Goal: Transaction & Acquisition: Obtain resource

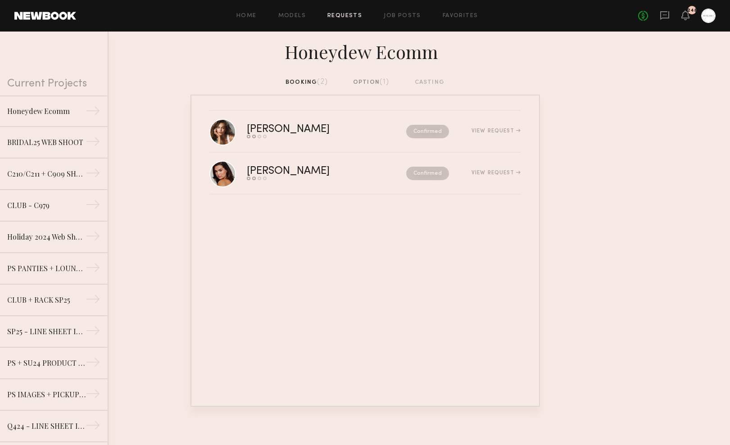
click at [293, 12] on div "Home Models Requests Job Posts Favorites Sign Out No fees up to $5,000 248" at bounding box center [395, 16] width 639 height 14
click at [291, 11] on div "Home Models Requests Job Posts Favorites Sign Out No fees up to $5,000 248" at bounding box center [395, 16] width 639 height 14
click at [714, 17] on div at bounding box center [708, 16] width 14 height 14
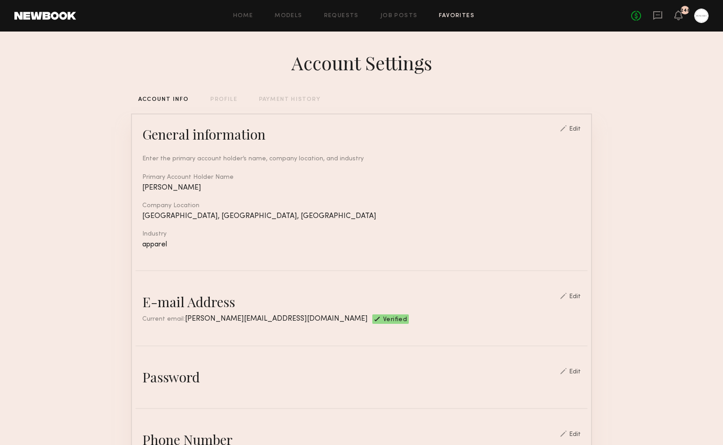
click at [460, 15] on link "Favorites" at bounding box center [457, 16] width 36 height 6
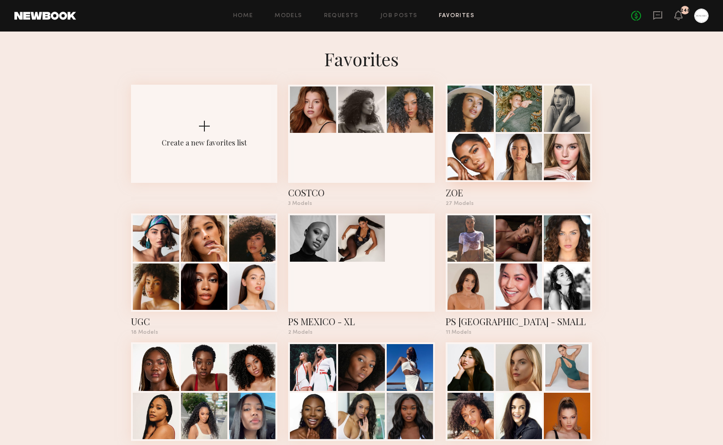
click at [489, 116] on div at bounding box center [470, 109] width 46 height 46
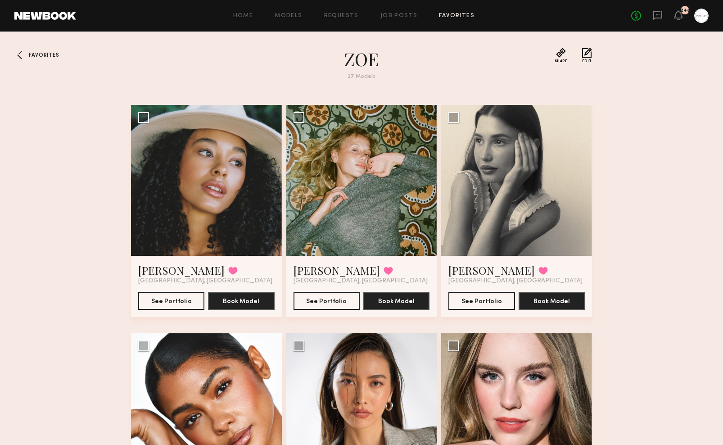
click at [55, 54] on span "Favorites" at bounding box center [44, 55] width 30 height 5
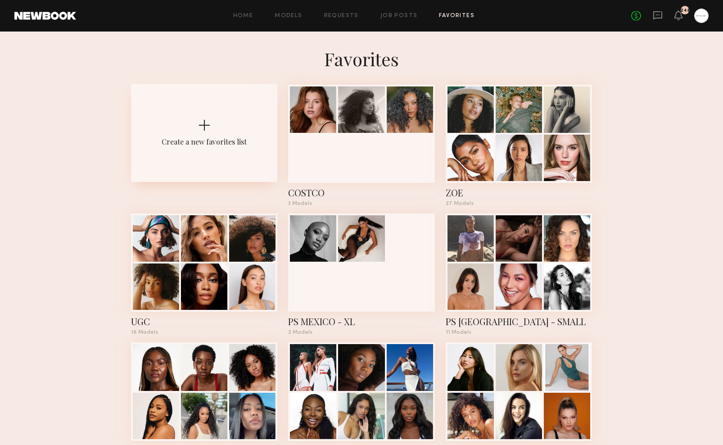
click at [200, 123] on div at bounding box center [204, 125] width 11 height 11
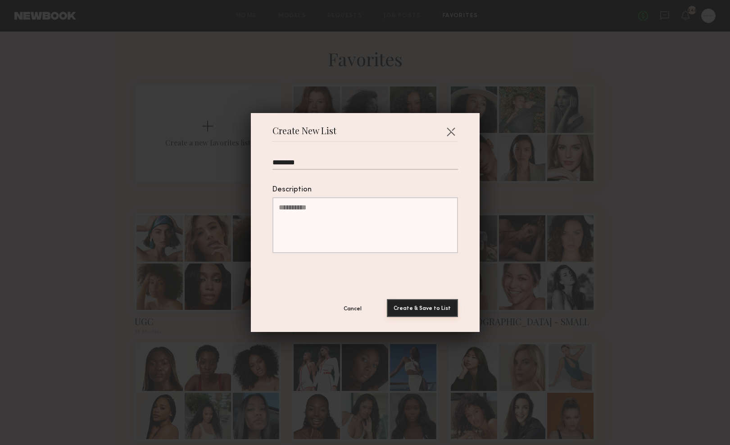
type input "********"
click at [422, 301] on button "Create & Save to List" at bounding box center [422, 308] width 71 height 18
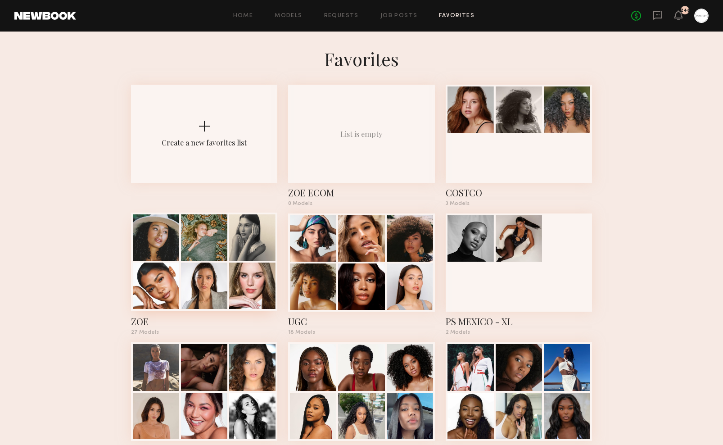
click at [173, 245] on div at bounding box center [156, 237] width 46 height 46
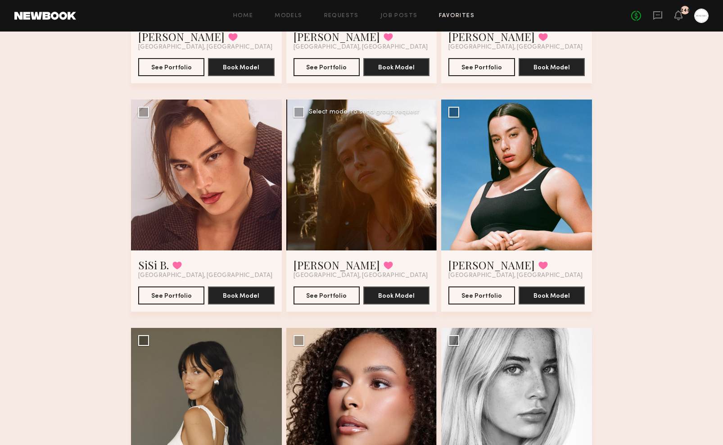
scroll to position [764, 0]
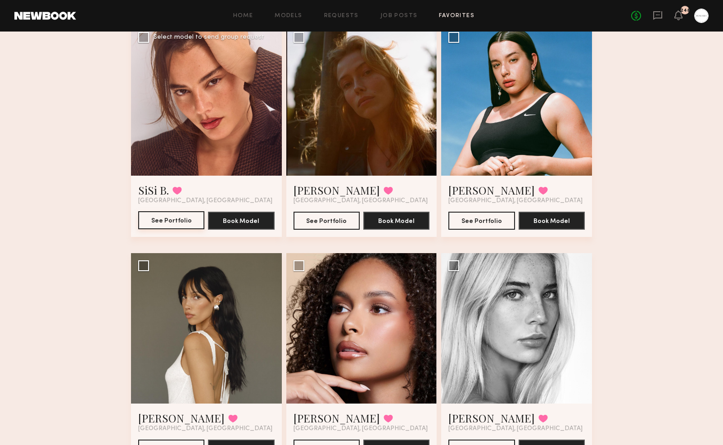
click at [175, 215] on button "See Portfolio" at bounding box center [171, 220] width 66 height 18
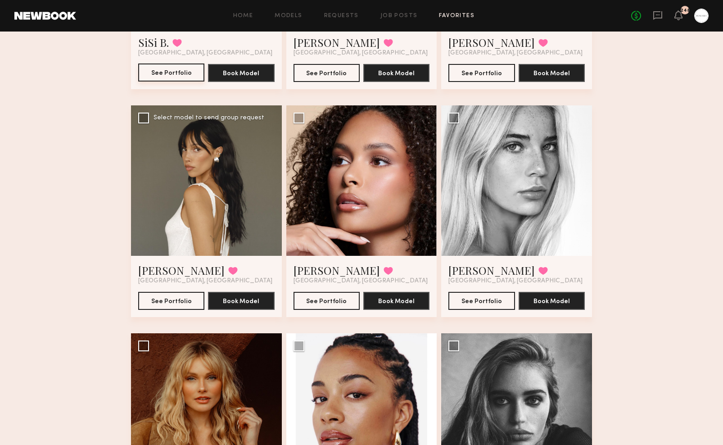
scroll to position [921, 0]
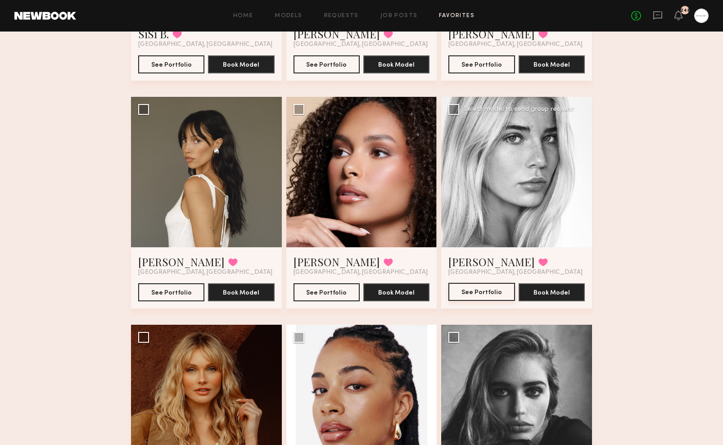
click at [484, 284] on button "See Portfolio" at bounding box center [481, 292] width 66 height 18
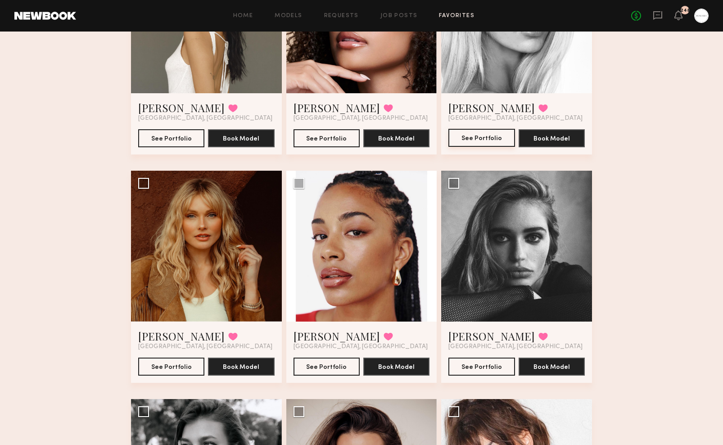
scroll to position [1106, 0]
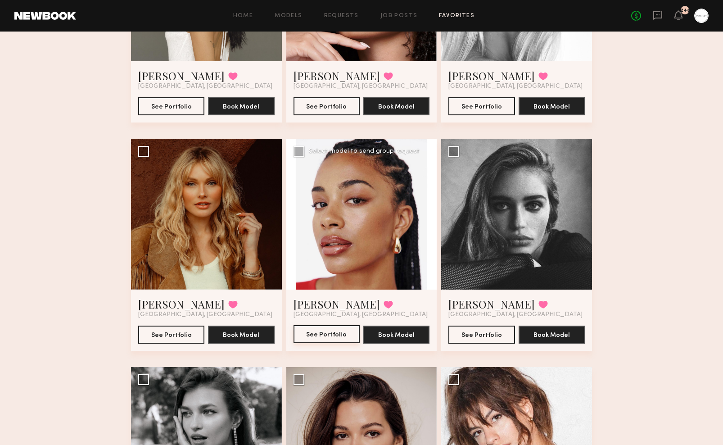
click at [329, 327] on button "See Portfolio" at bounding box center [326, 334] width 66 height 18
click at [510, 256] on div at bounding box center [516, 214] width 151 height 151
click at [475, 330] on button "See Portfolio" at bounding box center [481, 334] width 66 height 18
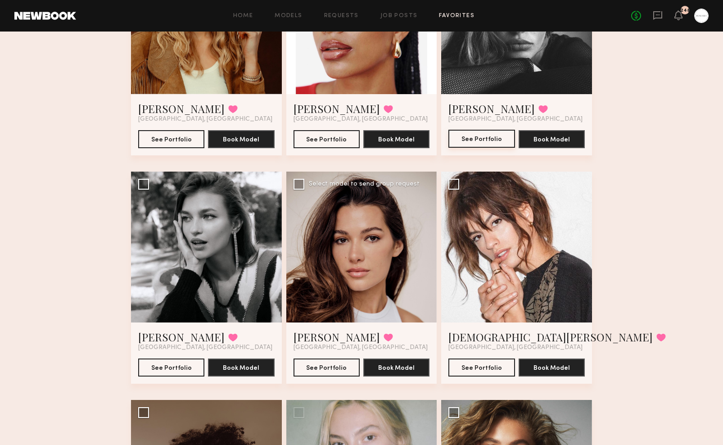
scroll to position [1418, 0]
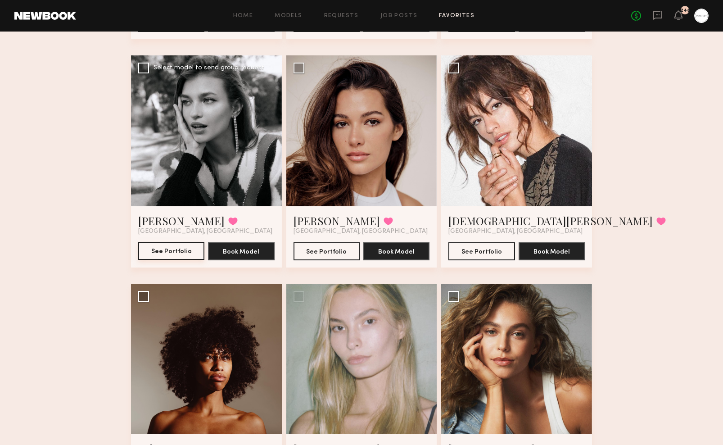
click at [185, 250] on button "See Portfolio" at bounding box center [171, 251] width 66 height 18
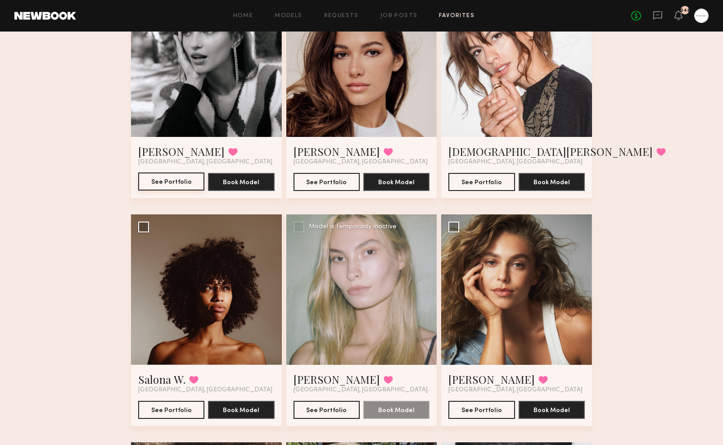
scroll to position [1488, 0]
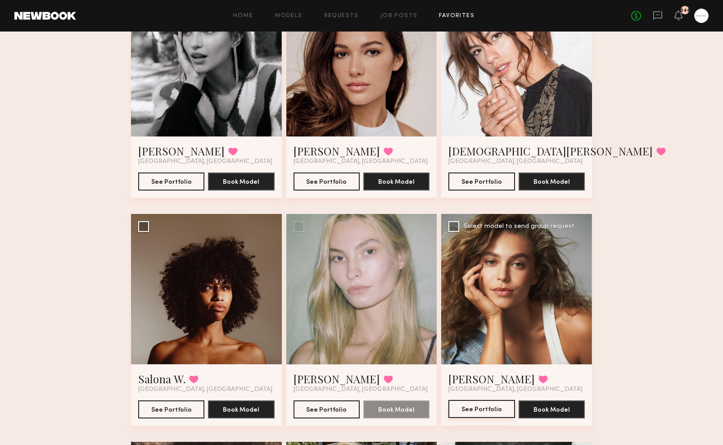
click at [485, 411] on button "See Portfolio" at bounding box center [481, 409] width 66 height 18
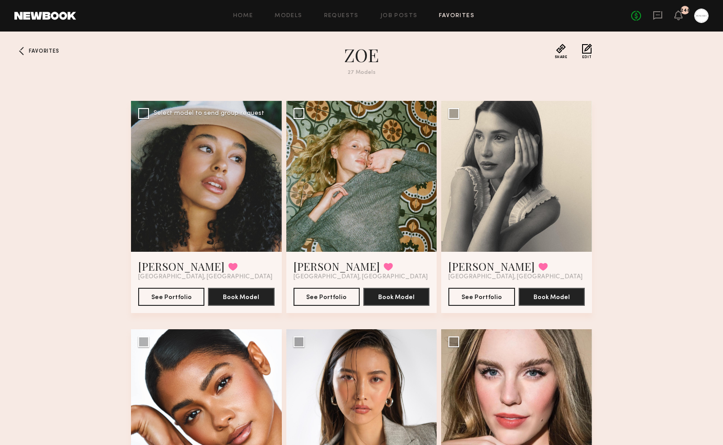
scroll to position [0, 0]
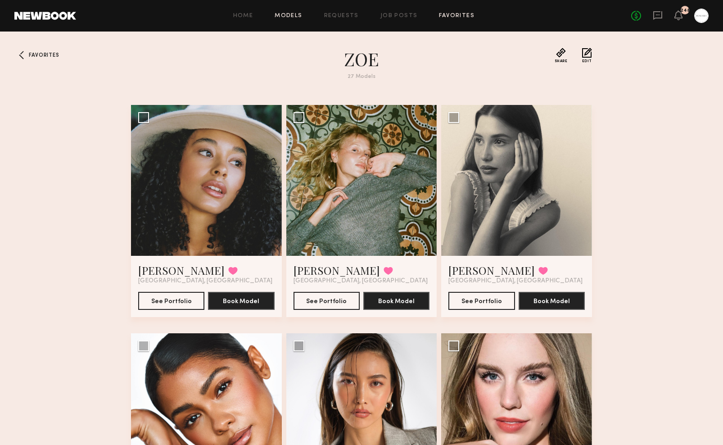
click at [281, 13] on link "Models" at bounding box center [288, 16] width 27 height 6
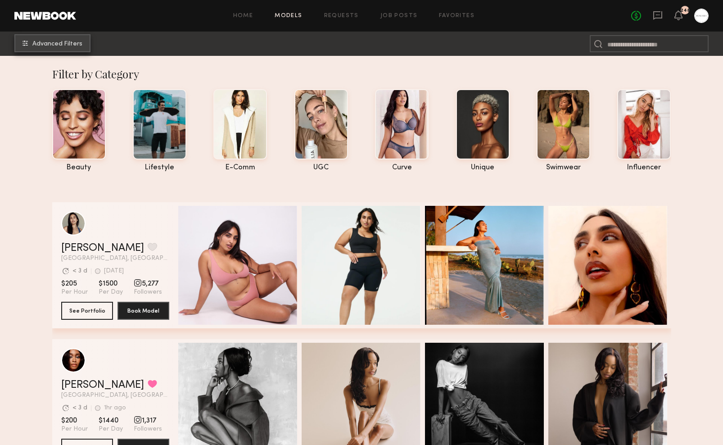
click at [52, 46] on span "Advanced Filters" at bounding box center [57, 44] width 50 height 6
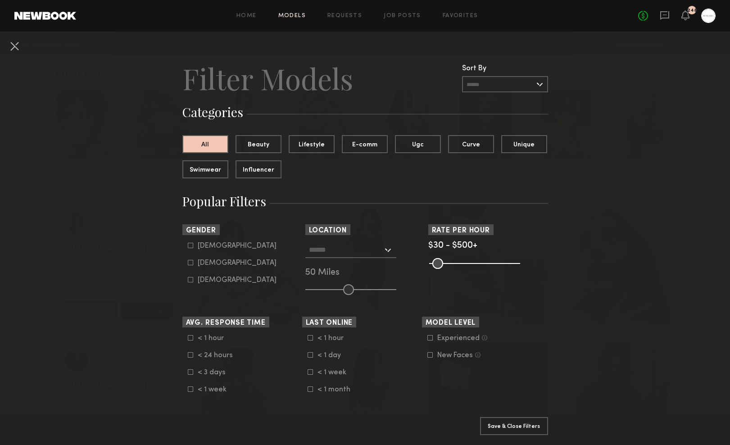
click at [189, 263] on icon at bounding box center [190, 262] width 5 height 5
type input "**"
click at [327, 252] on input "text" at bounding box center [346, 249] width 74 height 15
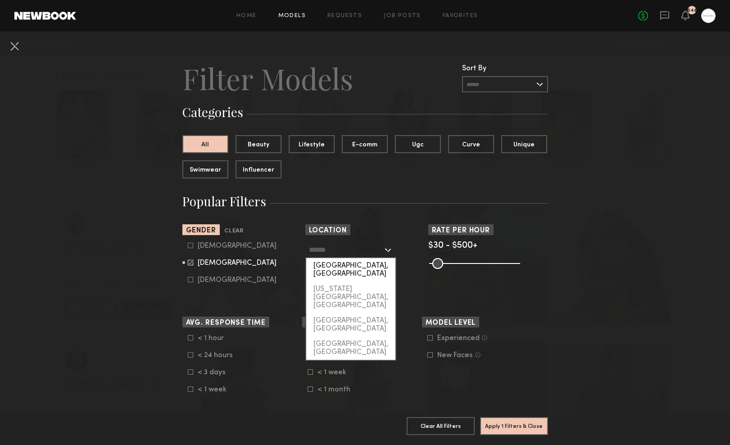
click at [326, 263] on div "Los Angeles, CA" at bounding box center [350, 269] width 89 height 23
type input "**********"
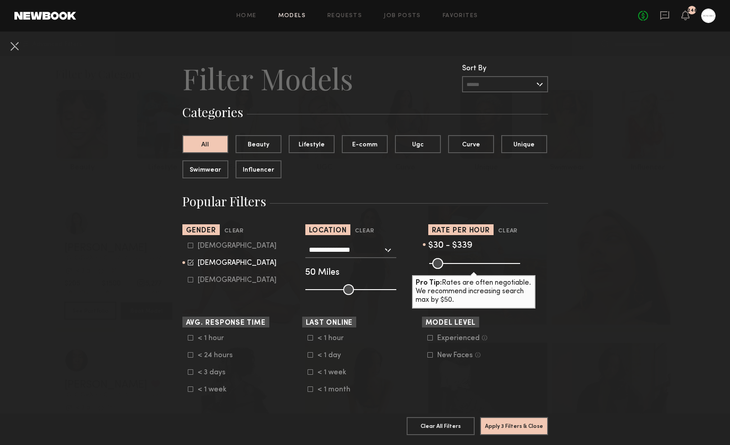
drag, startPoint x: 506, startPoint y: 264, endPoint x: 483, endPoint y: 269, distance: 23.5
type input "***"
click at [483, 269] on input "range" at bounding box center [474, 263] width 91 height 11
click at [497, 418] on button "Apply 3 Filters & Close" at bounding box center [514, 425] width 68 height 18
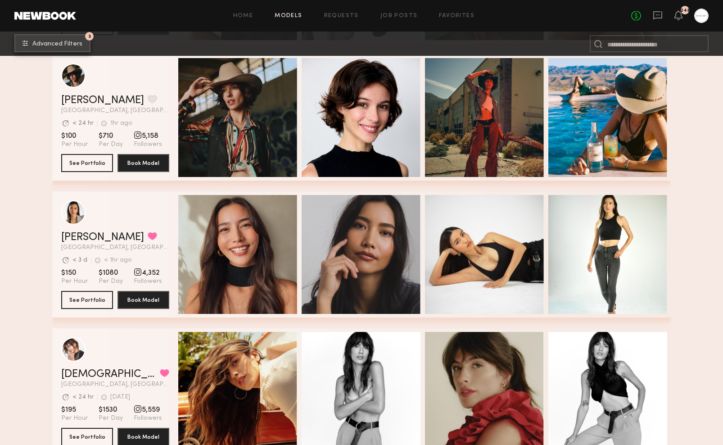
scroll to position [1117, 0]
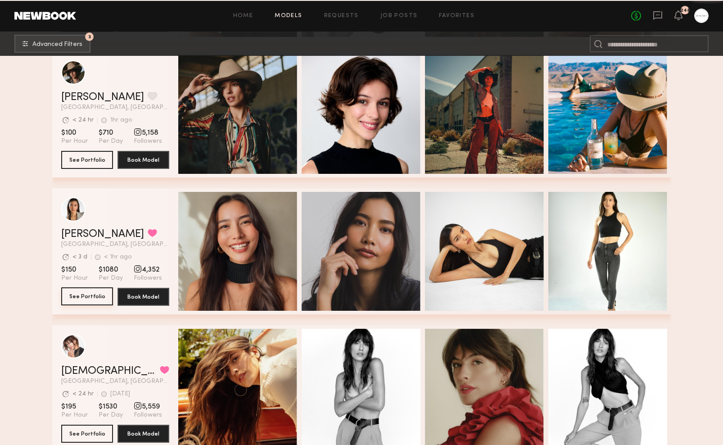
click at [85, 302] on button "See Portfolio" at bounding box center [87, 296] width 52 height 18
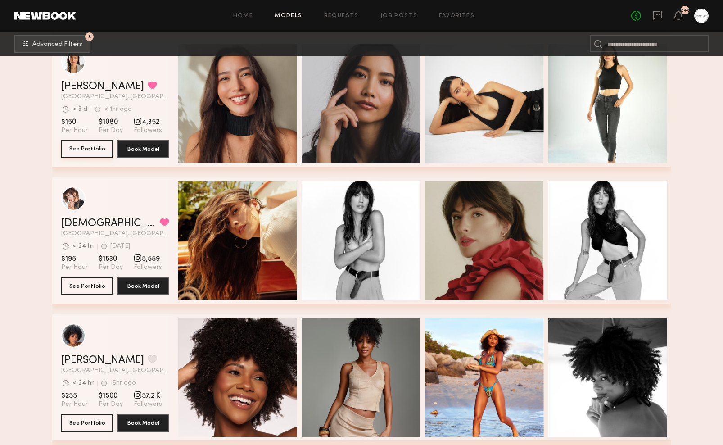
scroll to position [1299, 0]
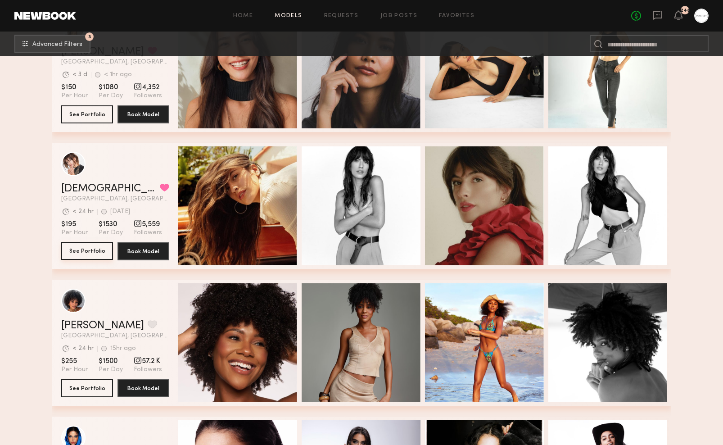
click at [100, 250] on button "See Portfolio" at bounding box center [87, 251] width 52 height 18
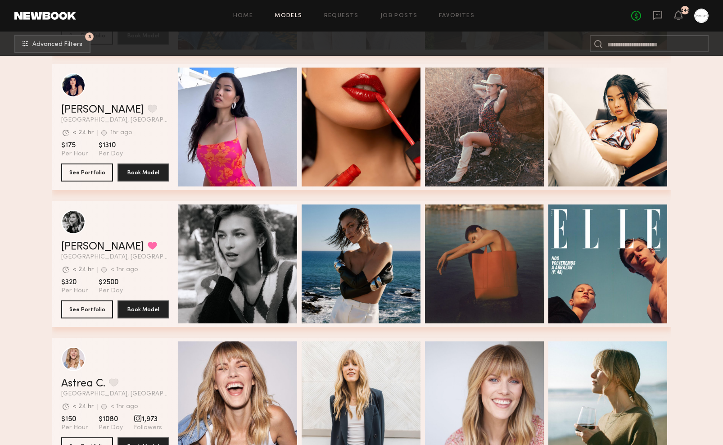
scroll to position [1926, 0]
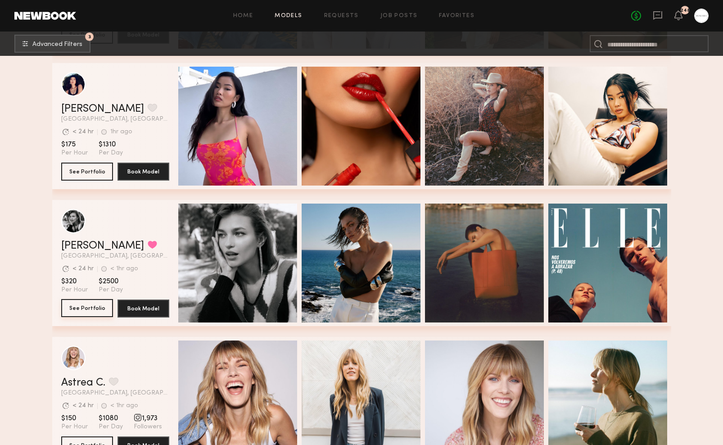
click at [97, 312] on button "See Portfolio" at bounding box center [87, 308] width 52 height 18
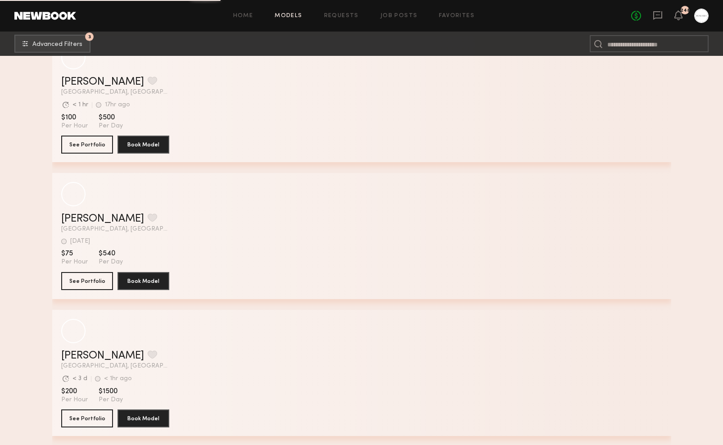
scroll to position [12359, 0]
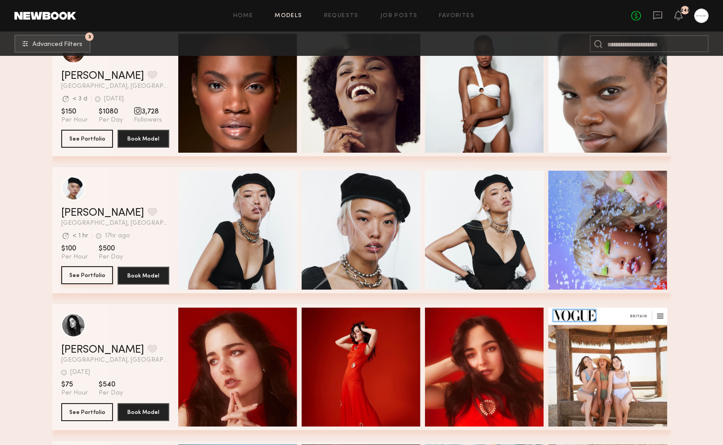
click at [92, 274] on button "See Portfolio" at bounding box center [87, 275] width 52 height 18
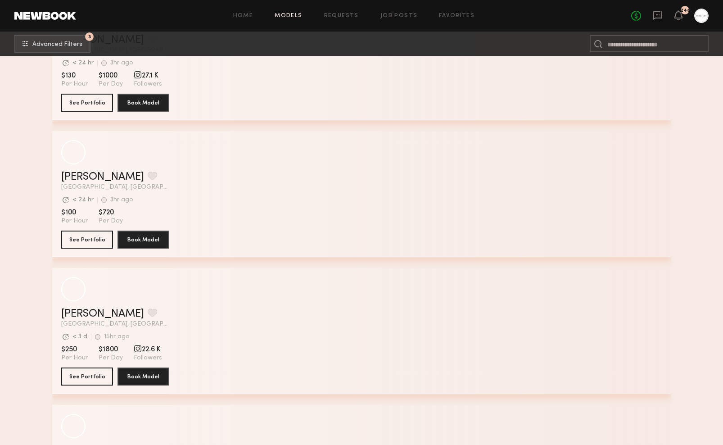
scroll to position [15680, 0]
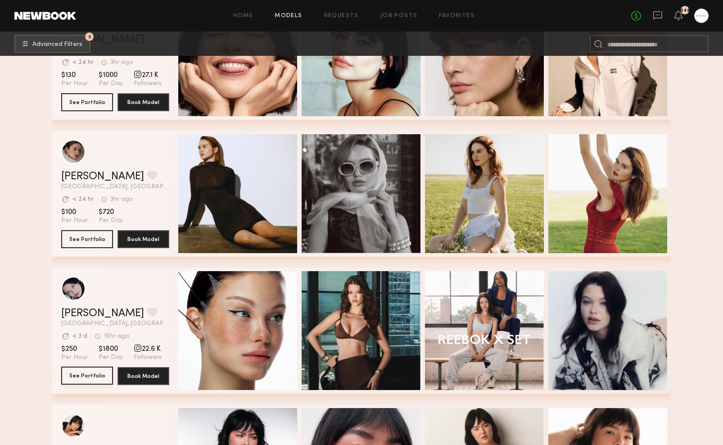
click at [79, 372] on button "See Portfolio" at bounding box center [87, 375] width 52 height 18
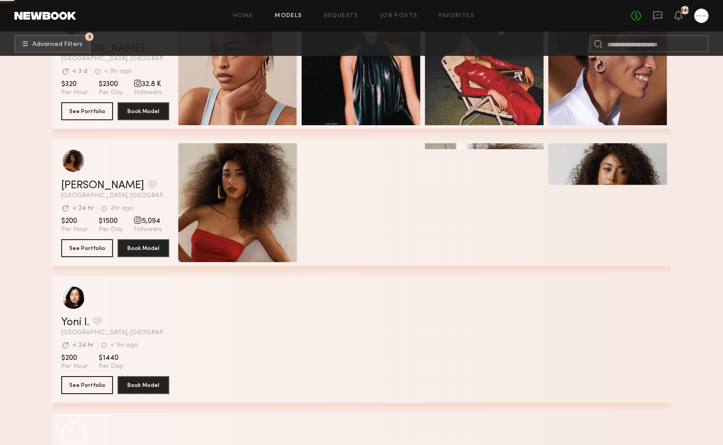
scroll to position [24306, 0]
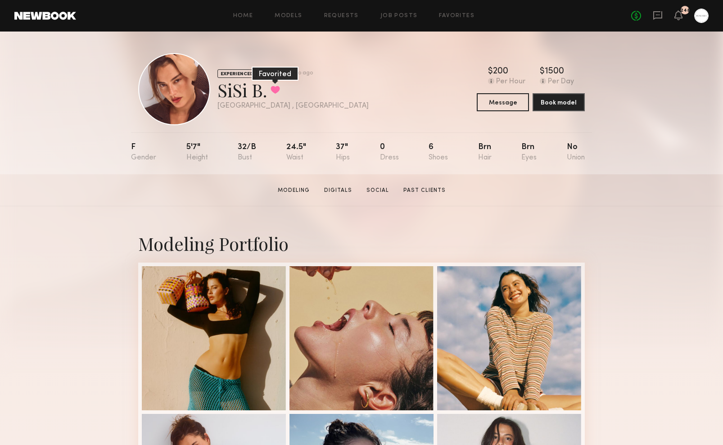
click at [272, 87] on button at bounding box center [275, 90] width 9 height 8
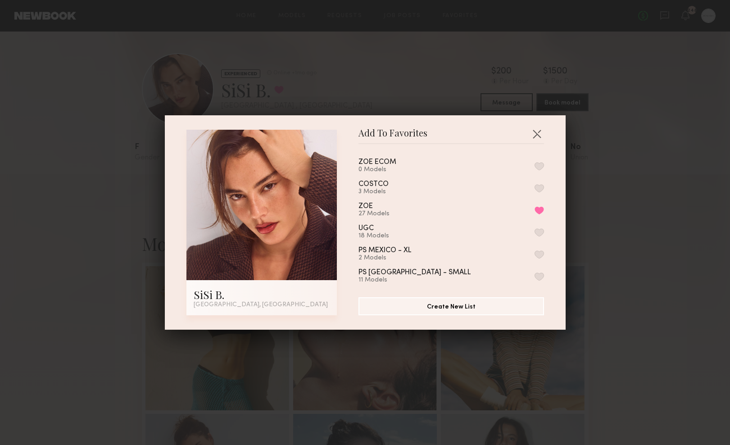
click at [534, 163] on div "ZOE ECOM 0 Models COSTCO 3 Models ZOE 27 Models Remove from favorite list UGC 1…" at bounding box center [455, 216] width 194 height 131
click at [534, 166] on button "button" at bounding box center [538, 166] width 9 height 8
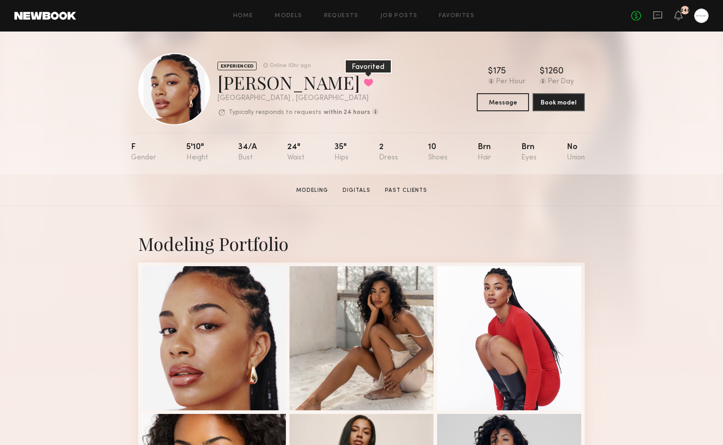
click at [364, 86] on button at bounding box center [368, 82] width 9 height 8
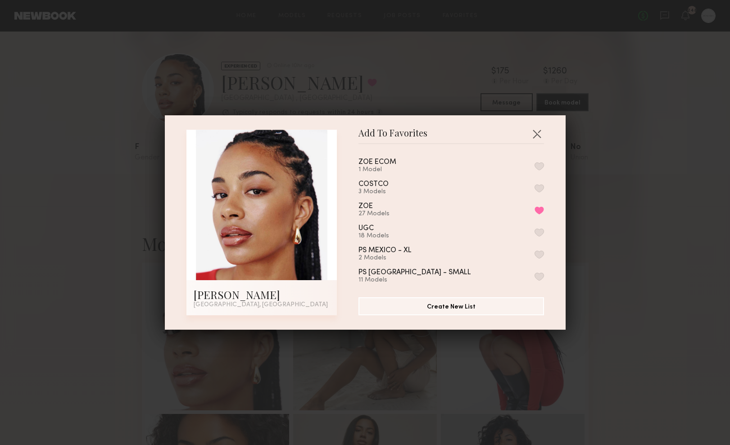
click at [534, 164] on button "button" at bounding box center [538, 166] width 9 height 8
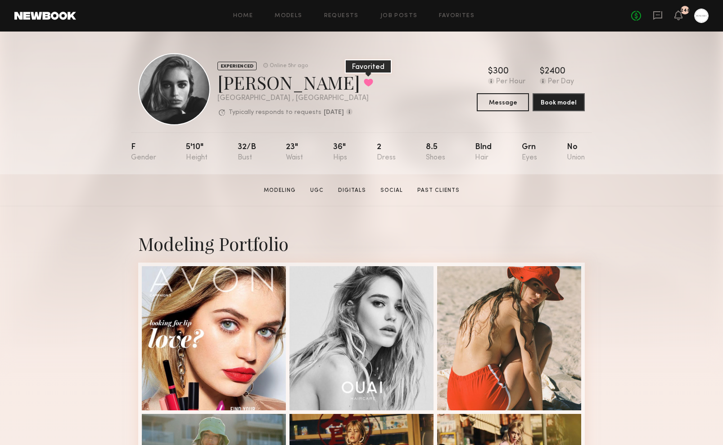
click at [364, 84] on button at bounding box center [368, 82] width 9 height 8
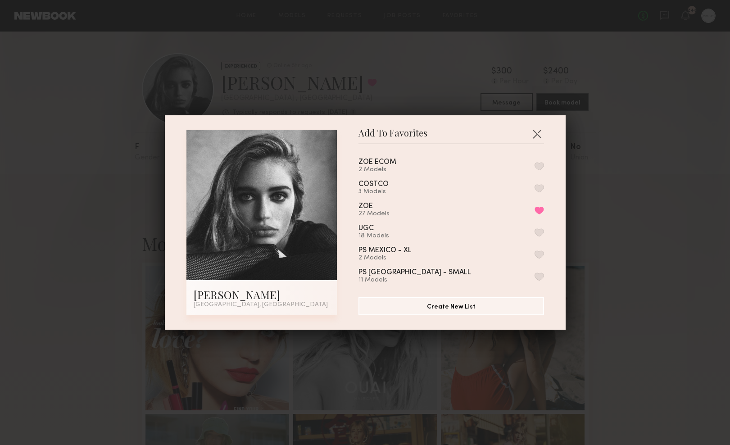
click at [534, 162] on button "button" at bounding box center [538, 166] width 9 height 8
click at [534, 137] on button "button" at bounding box center [536, 133] width 14 height 14
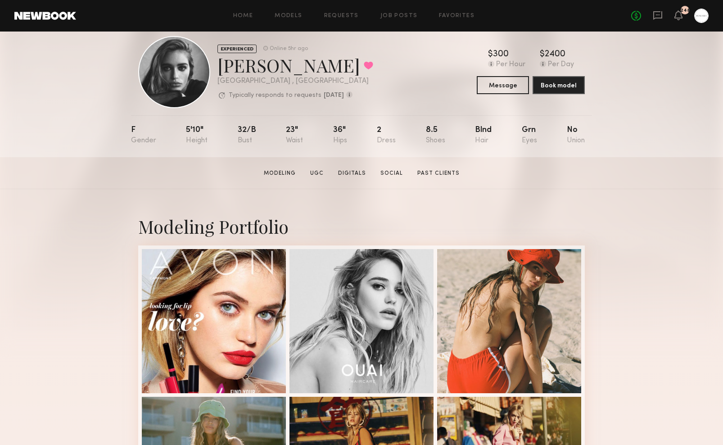
scroll to position [371, 0]
